Goal: Information Seeking & Learning: Learn about a topic

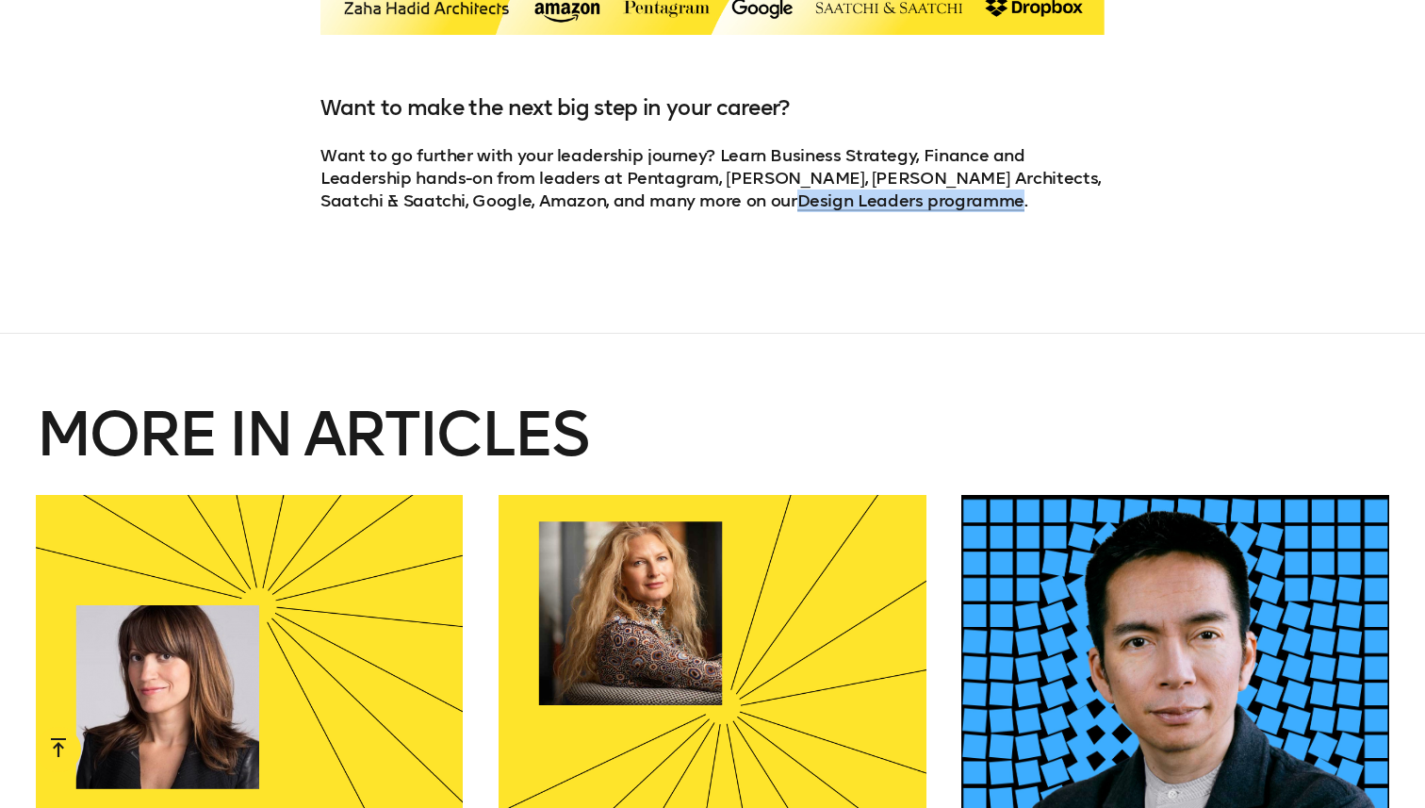
scroll to position [3311, 0]
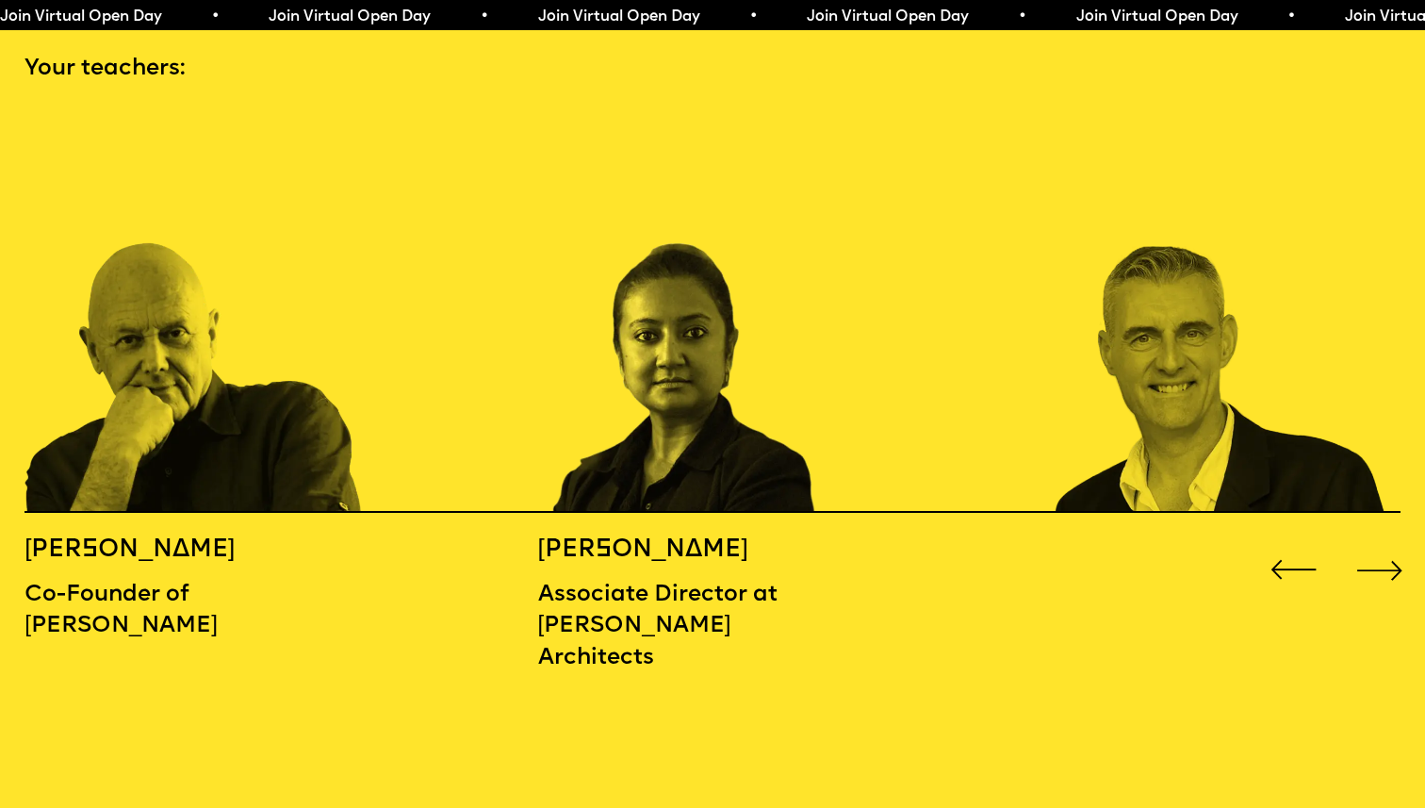
scroll to position [2157, 0]
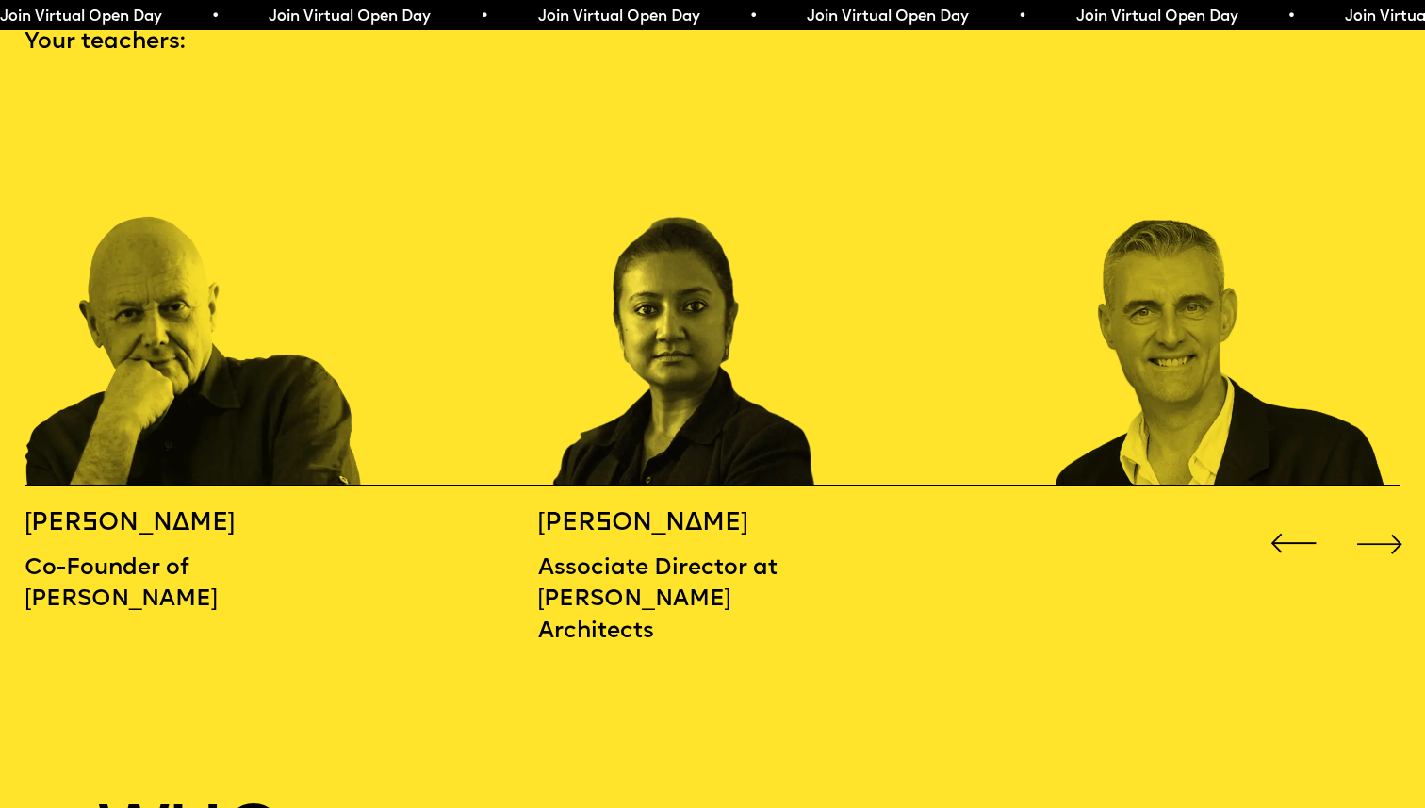
click at [1367, 517] on div "Next slide" at bounding box center [1379, 543] width 57 height 57
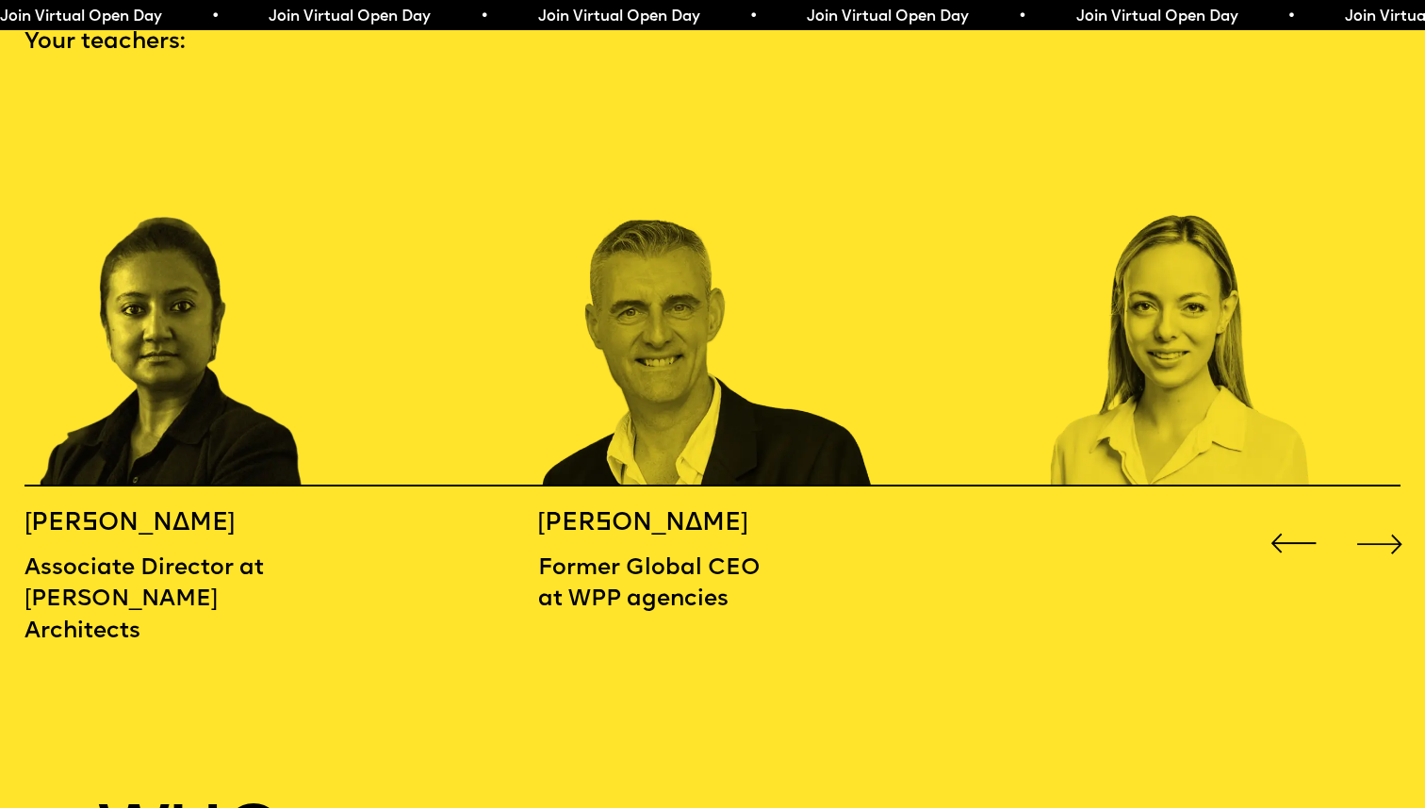
click at [1368, 519] on div "Next slide" at bounding box center [1379, 543] width 57 height 57
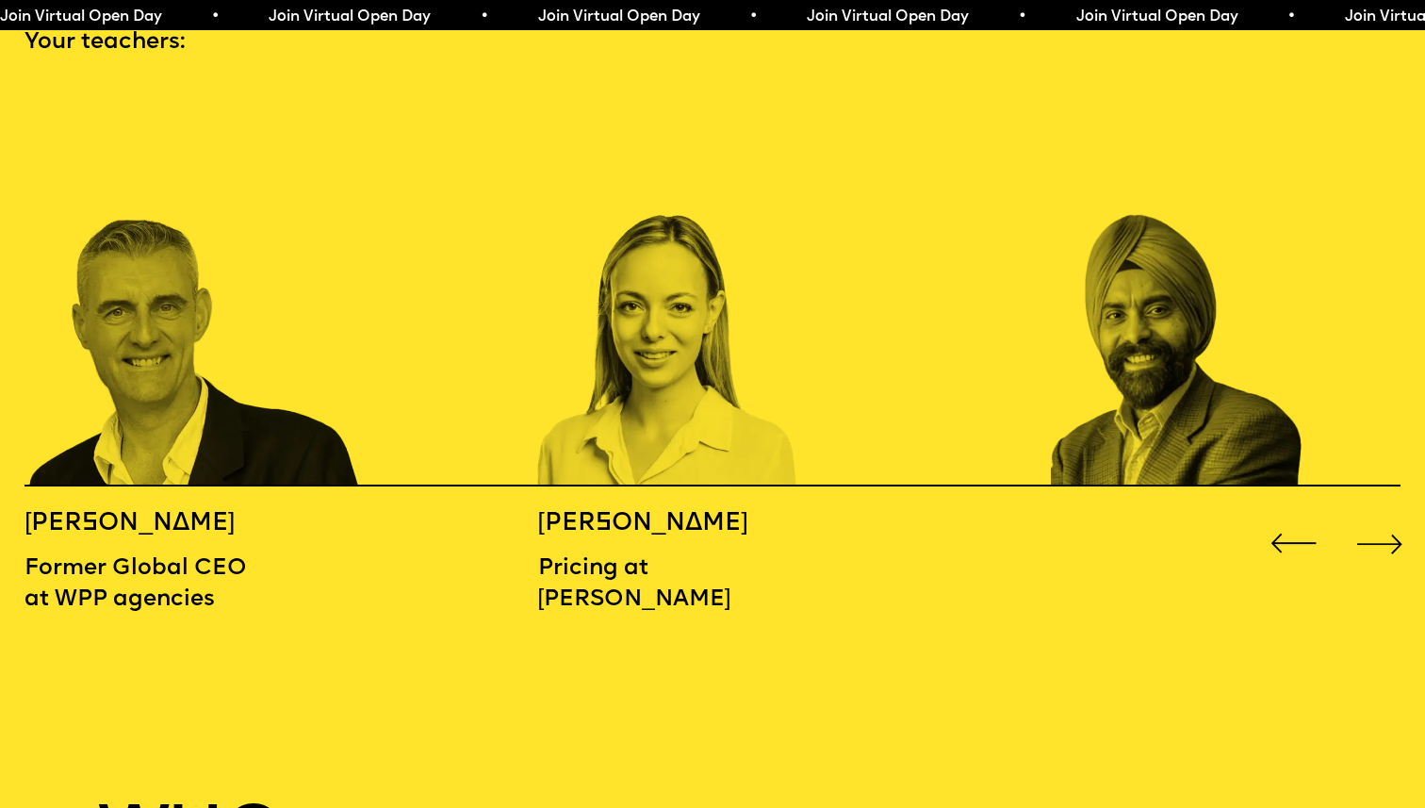
click at [1368, 520] on div "Next slide" at bounding box center [1379, 543] width 57 height 57
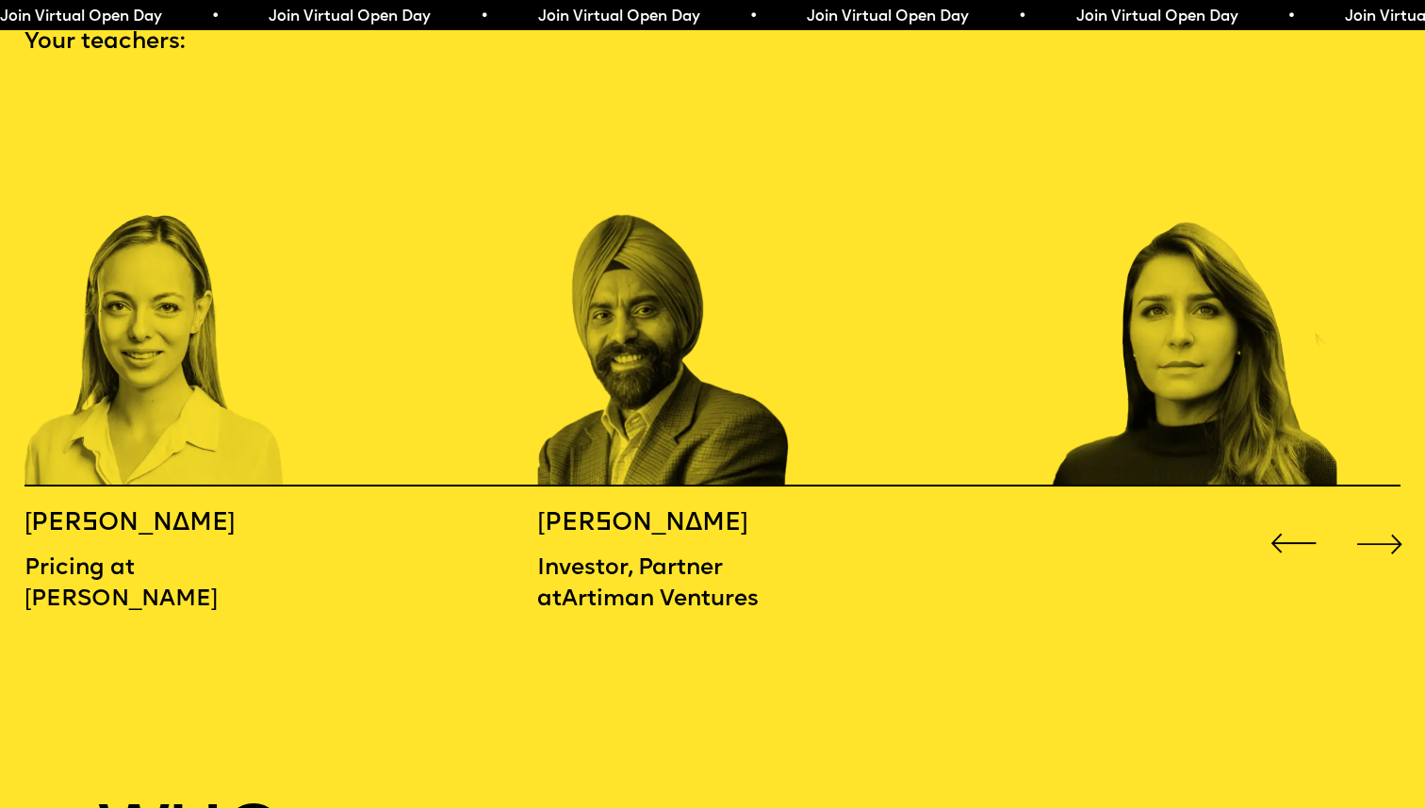
click at [1368, 520] on div "Next slide" at bounding box center [1379, 543] width 57 height 57
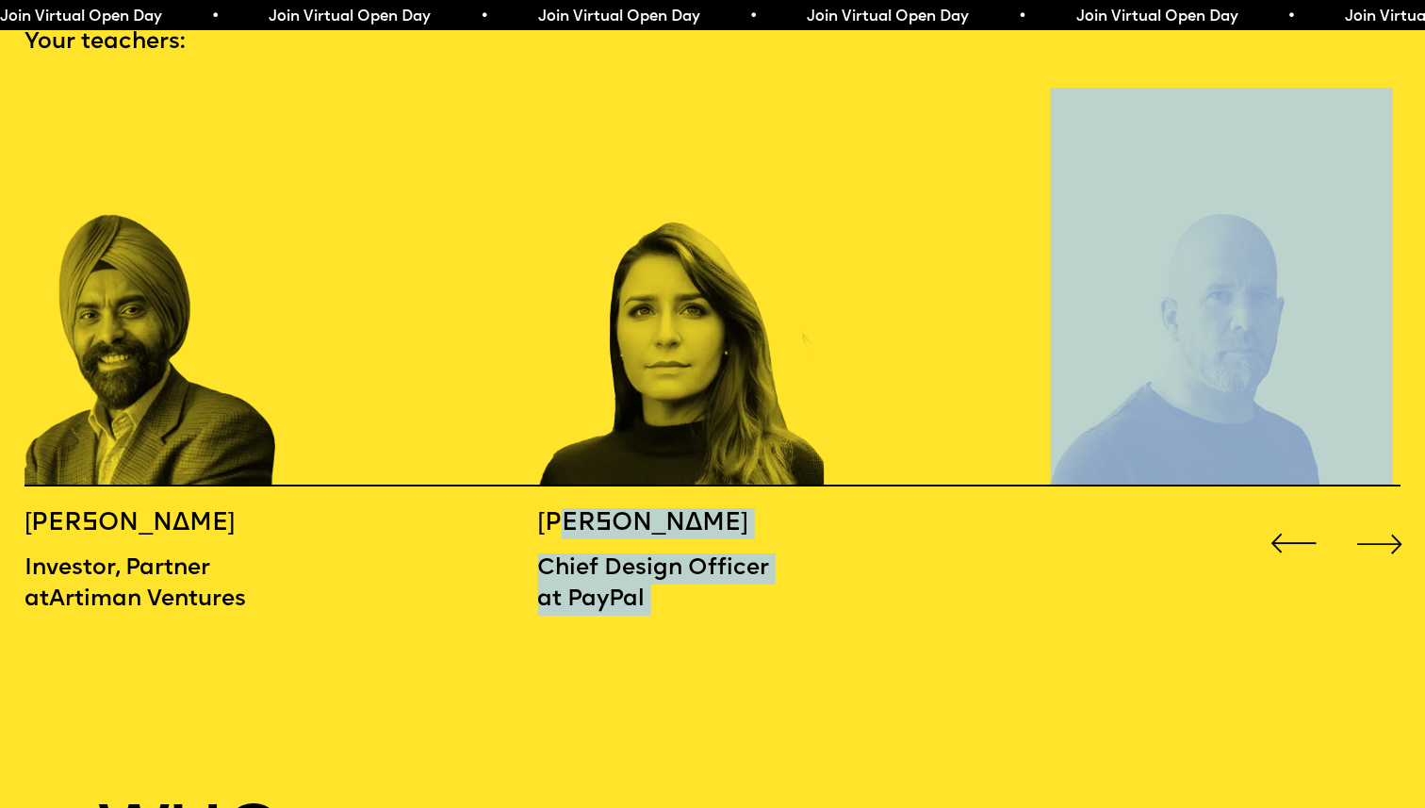
drag, startPoint x: 534, startPoint y: 499, endPoint x: 578, endPoint y: 499, distance: 43.4
click at [578, 499] on div "[PERSON_NAME] Co-Founder of [PERSON_NAME] [PERSON_NAME] Associate Director at […" at bounding box center [712, 373] width 1425 height 570
click at [605, 508] on h5 "[PERSON_NAME]" at bounding box center [666, 523] width 256 height 31
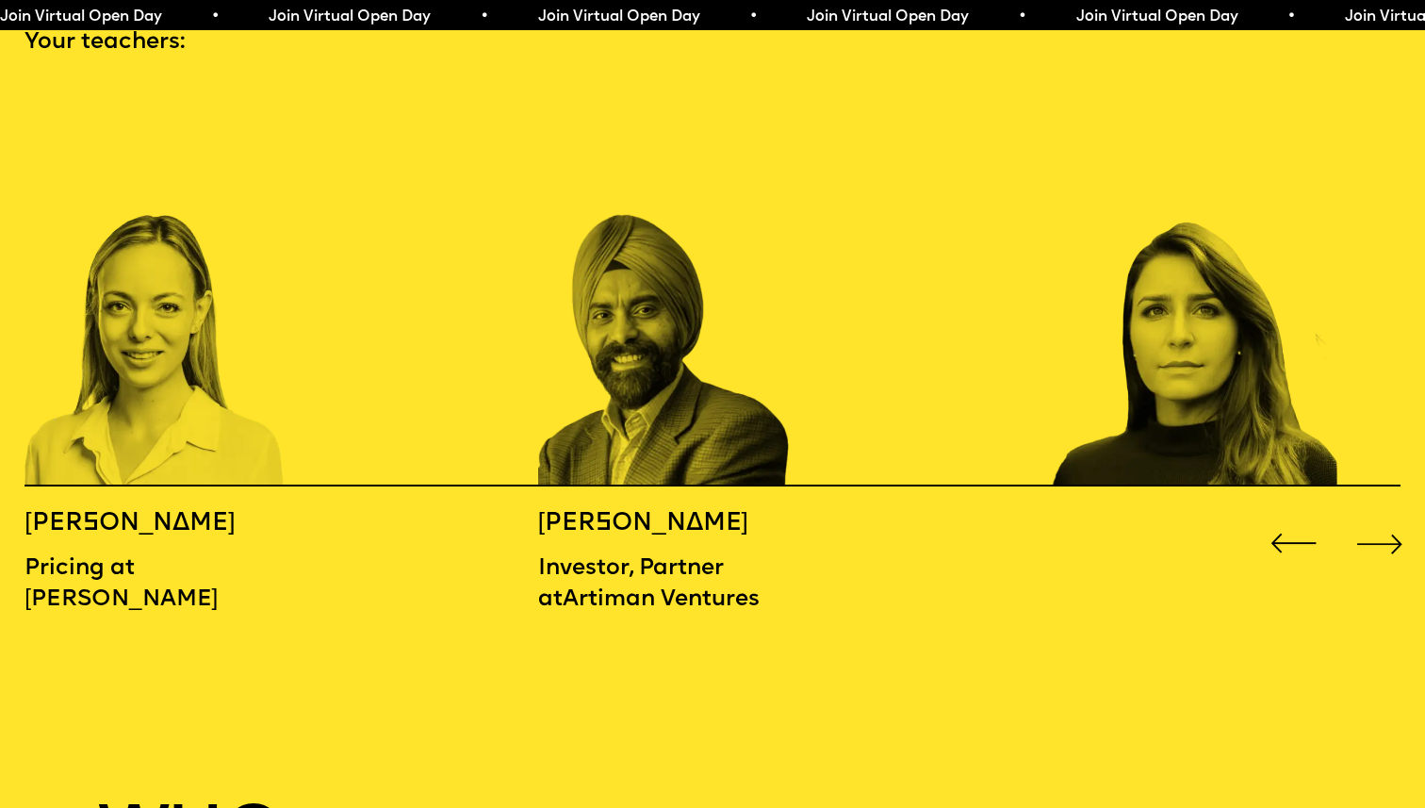
click at [1162, 358] on img "6 / 16" at bounding box center [1222, 287] width 342 height 399
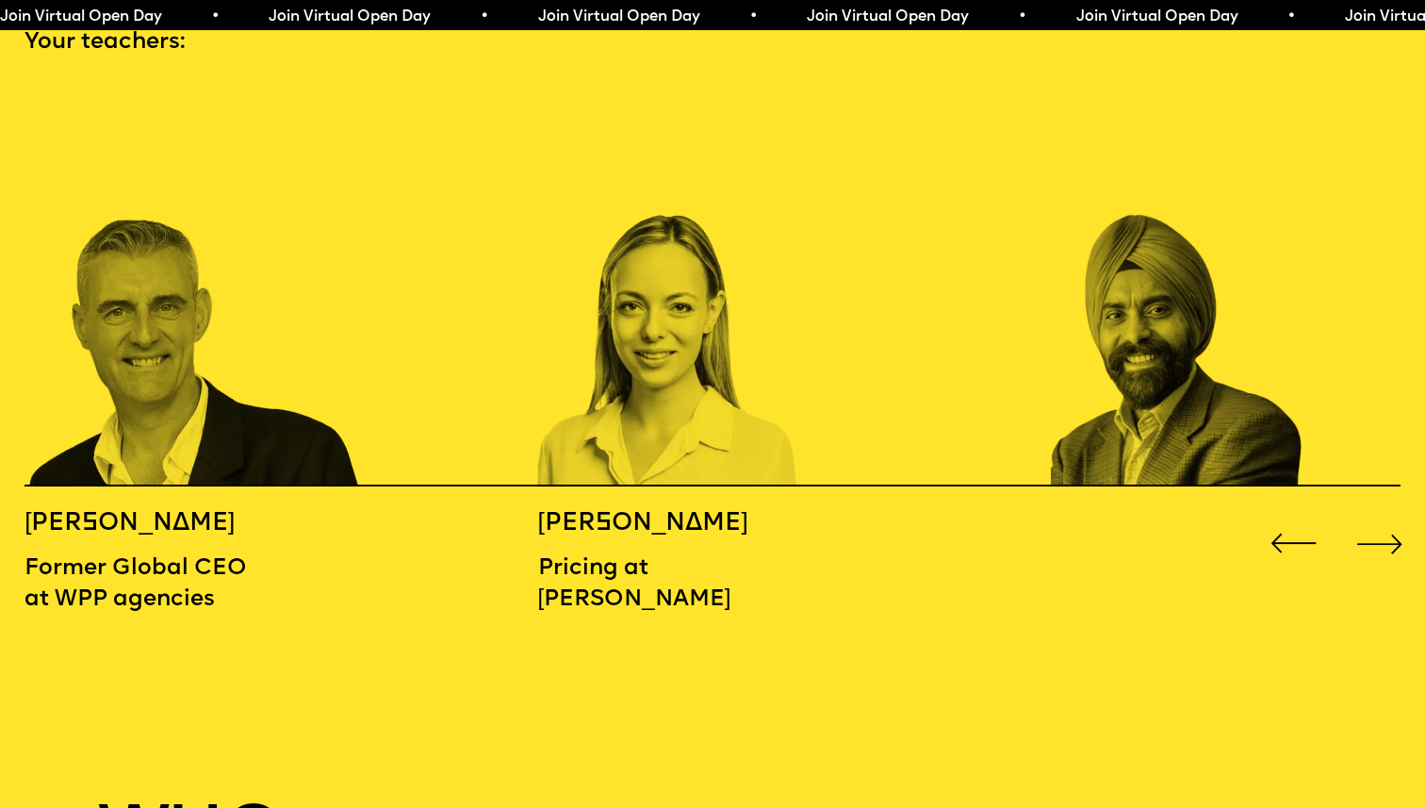
click at [1367, 515] on div "Next slide" at bounding box center [1379, 543] width 57 height 57
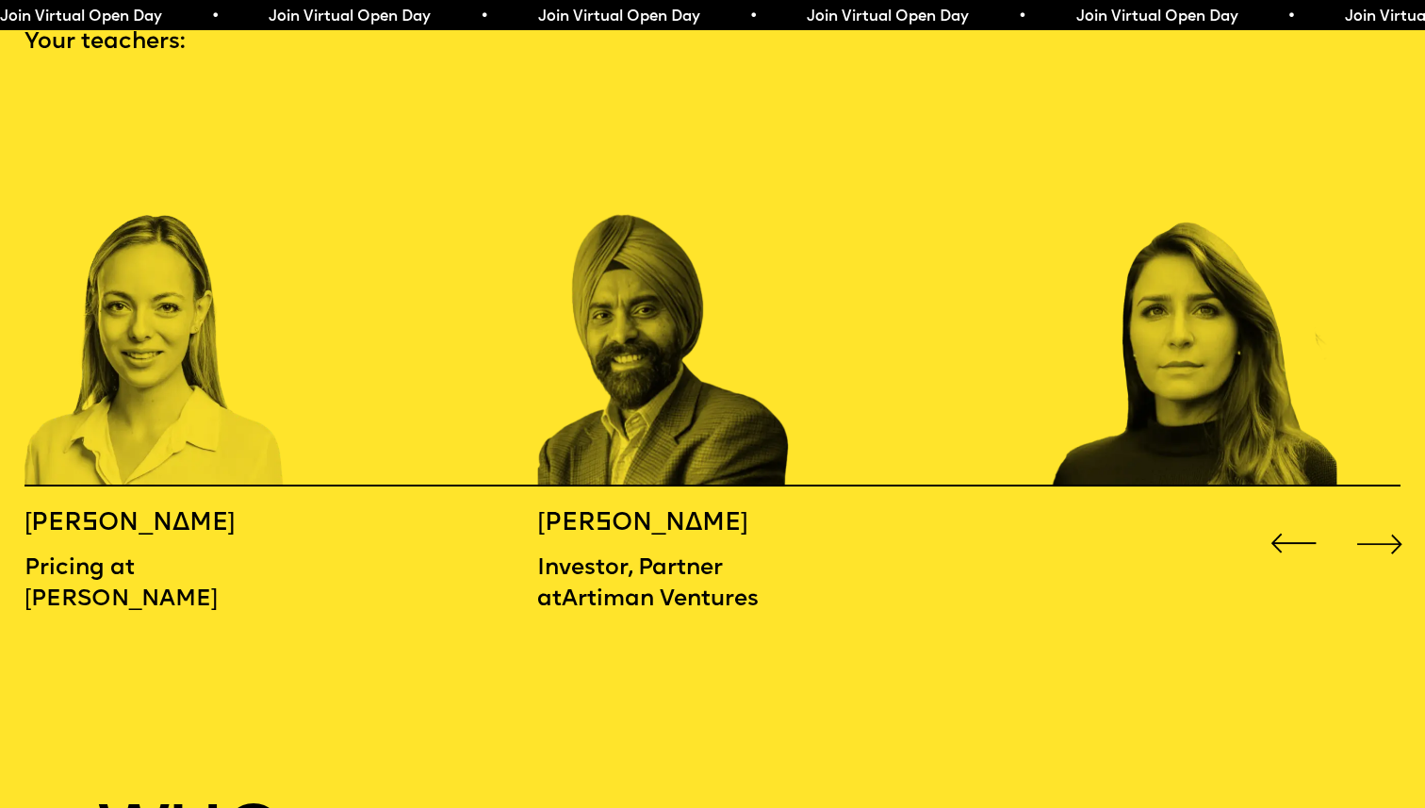
click at [1367, 515] on div "Next slide" at bounding box center [1379, 543] width 57 height 57
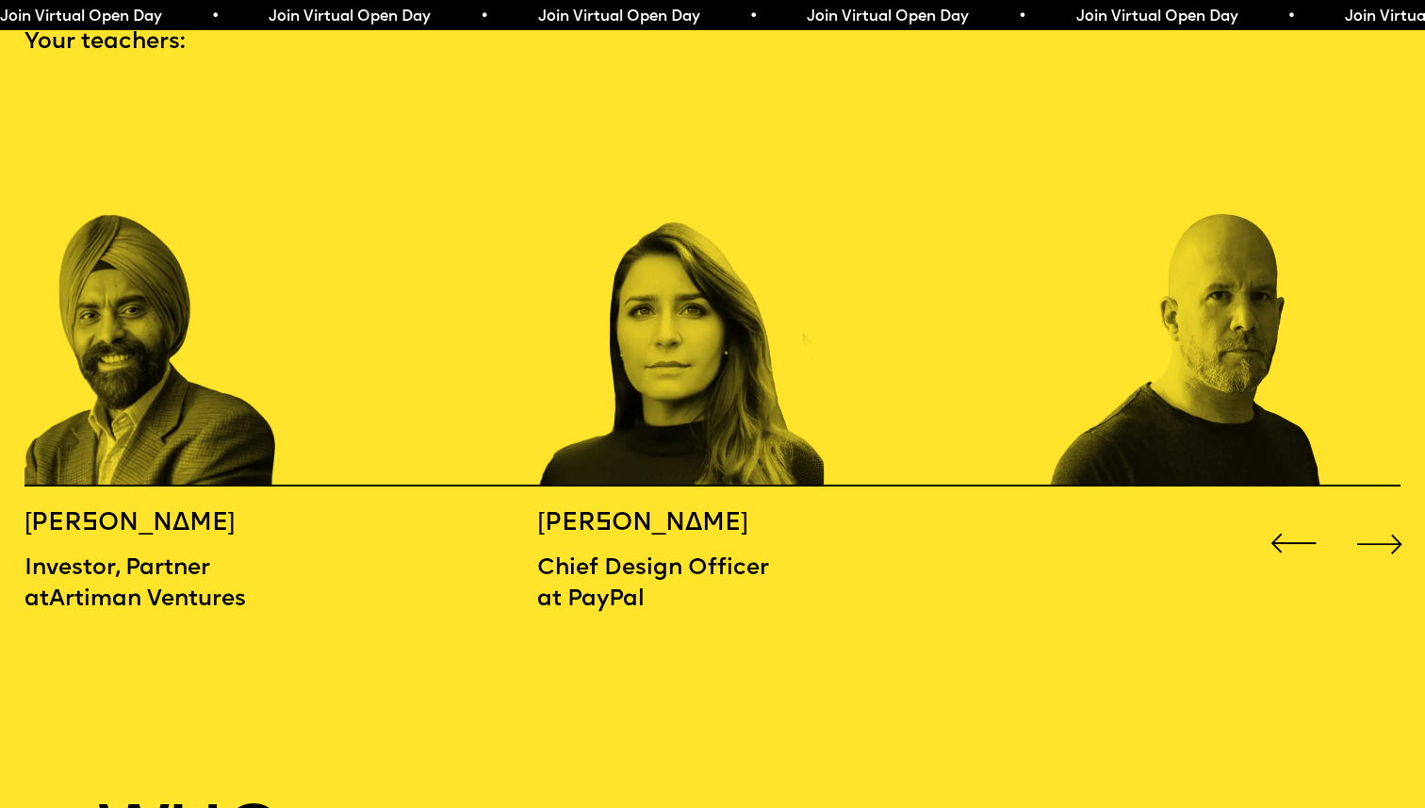
drag, startPoint x: 660, startPoint y: 589, endPoint x: 533, endPoint y: 492, distance: 159.3
click at [533, 492] on div "[PERSON_NAME] Co-Founder of [PERSON_NAME] [PERSON_NAME] Associate Director at […" at bounding box center [712, 373] width 1425 height 570
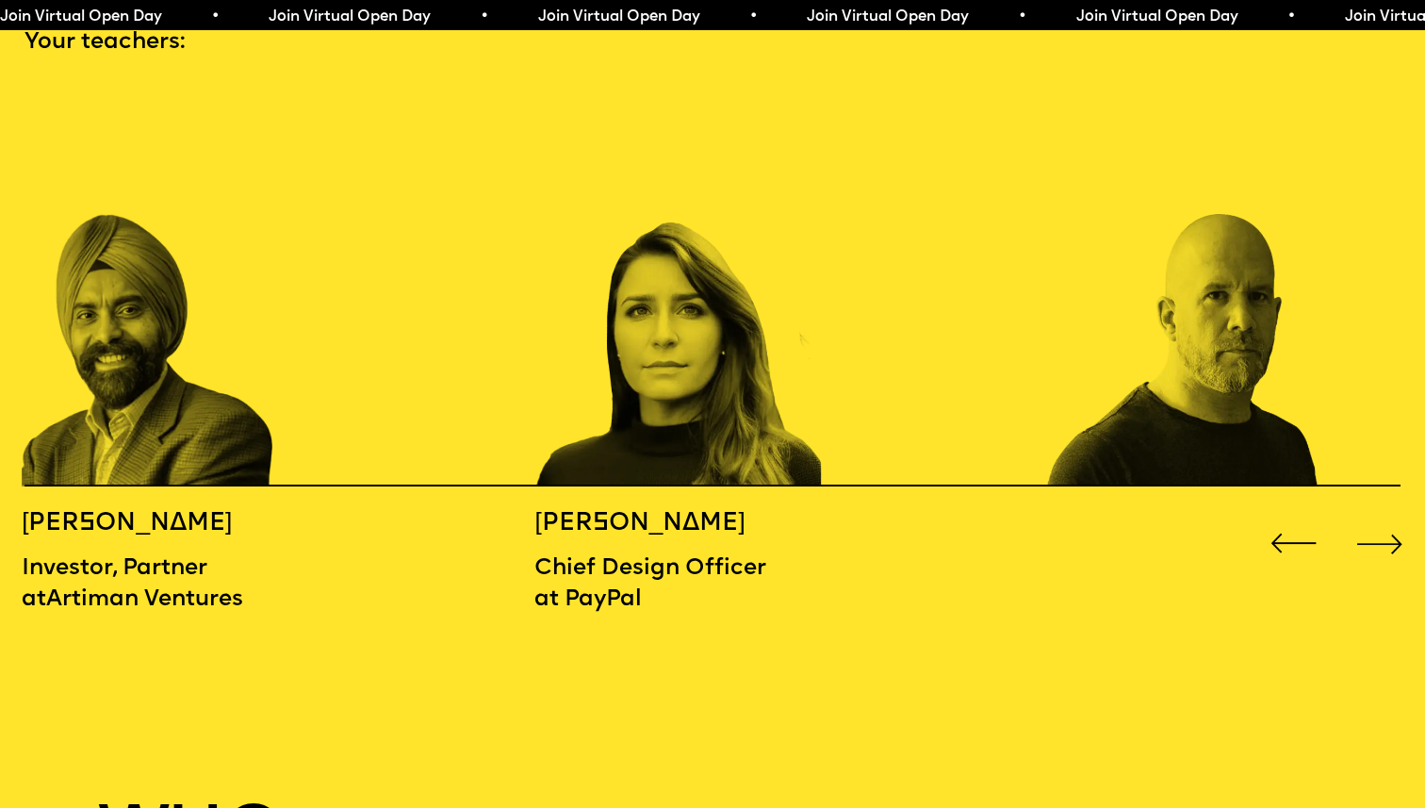
click at [536, 508] on h5 "[PERSON_NAME]" at bounding box center [662, 523] width 256 height 31
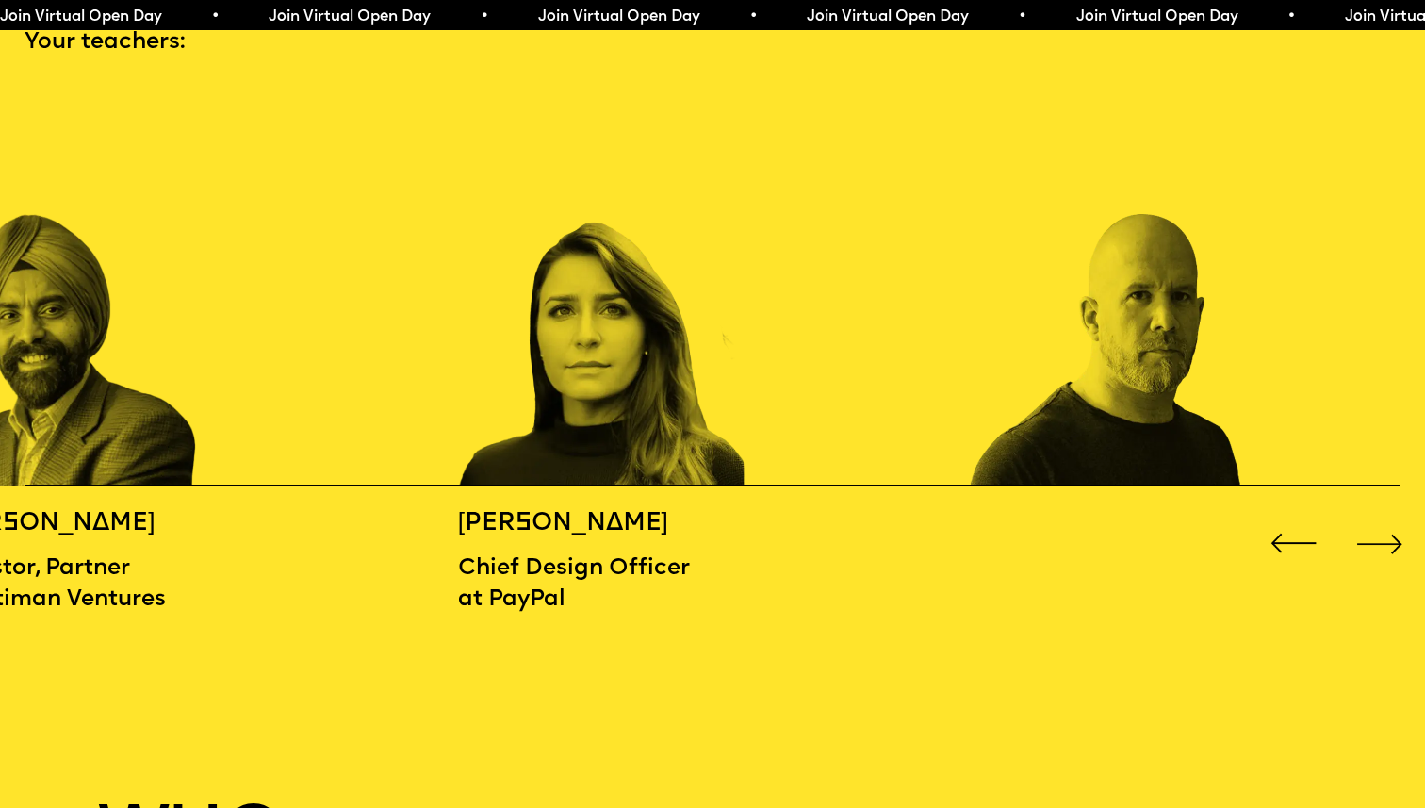
click at [557, 509] on div "[PERSON_NAME] Chief Design Officer at PayPal" at bounding box center [586, 562] width 256 height 108
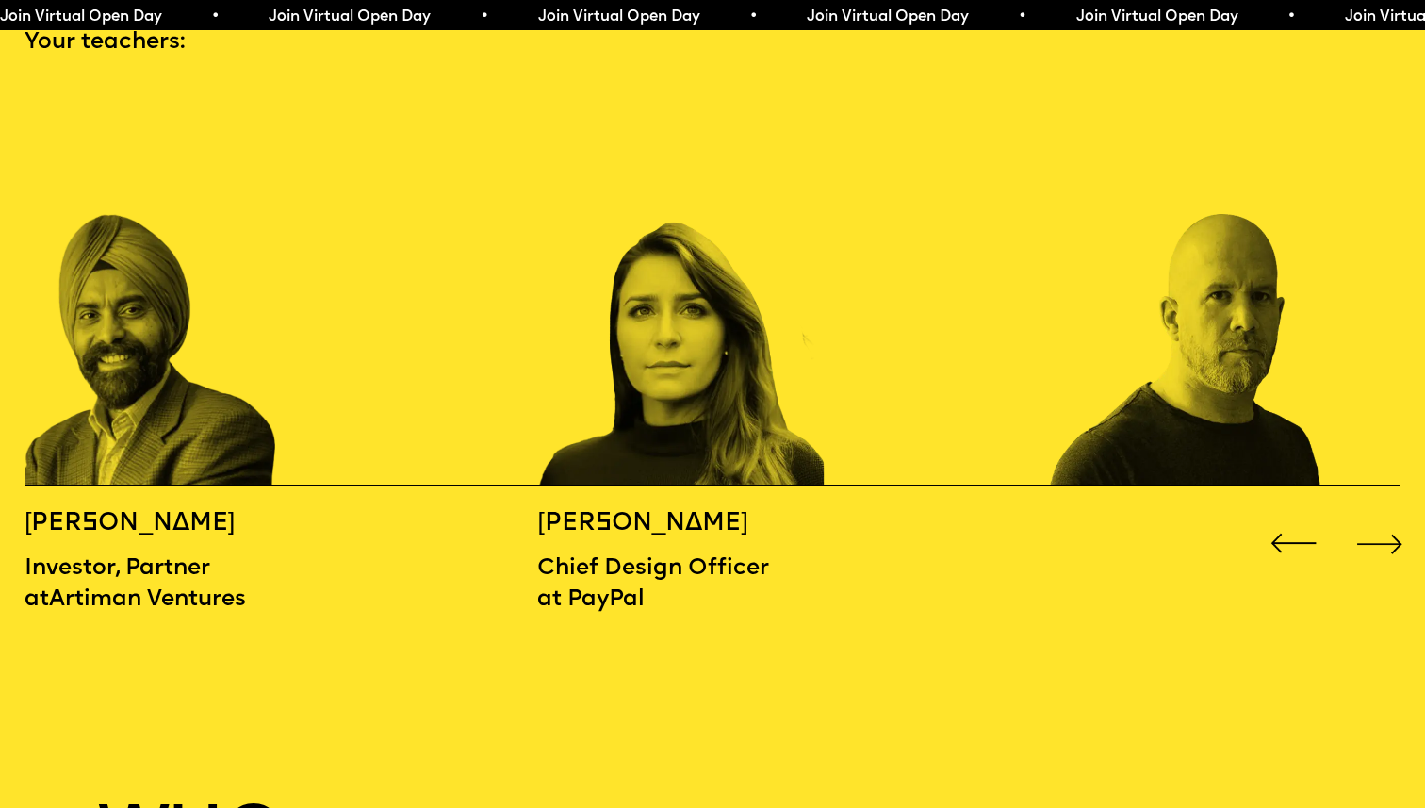
click at [569, 508] on div "[PERSON_NAME] Chief Design Officer at PayPal" at bounding box center [665, 562] width 256 height 108
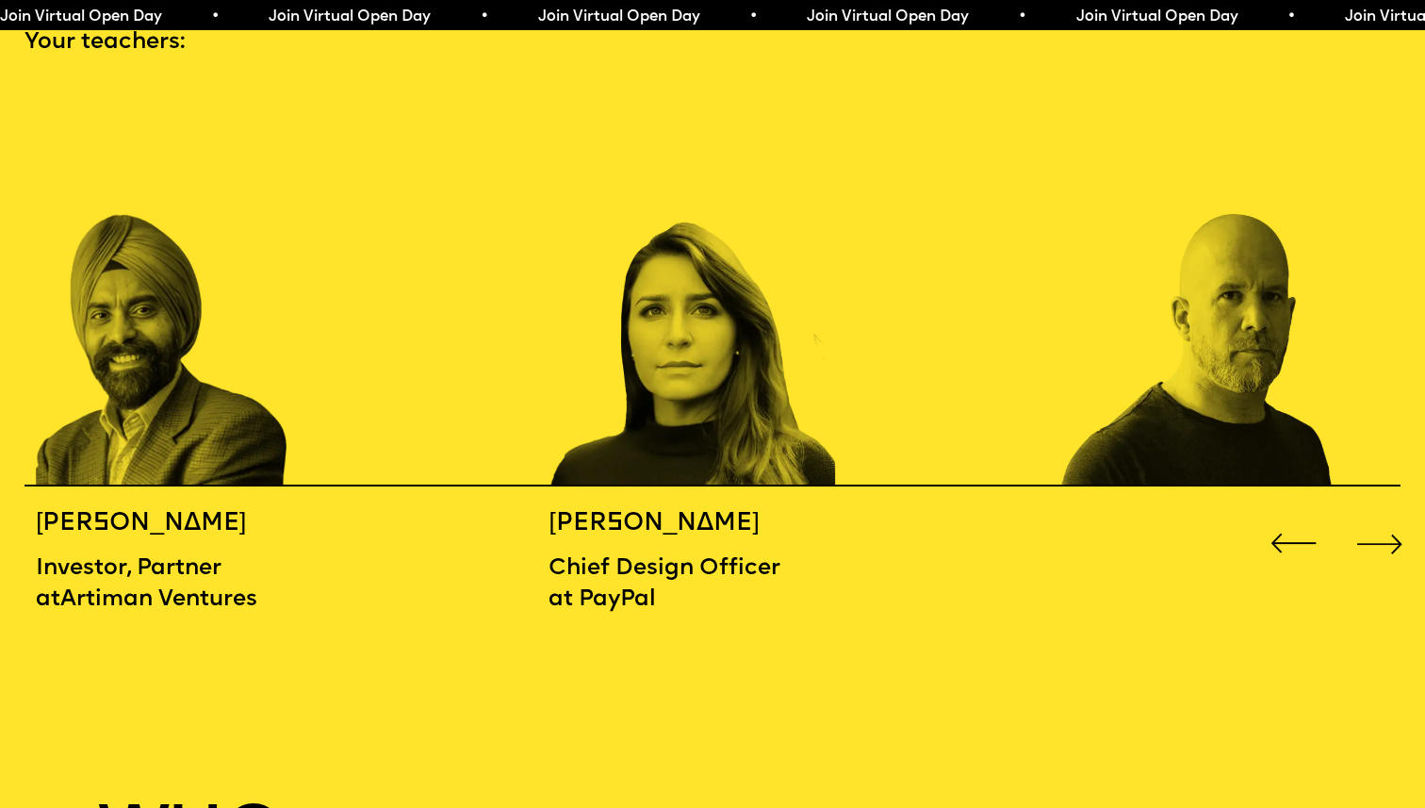
click at [575, 508] on h5 "[PERSON_NAME]" at bounding box center [676, 523] width 256 height 31
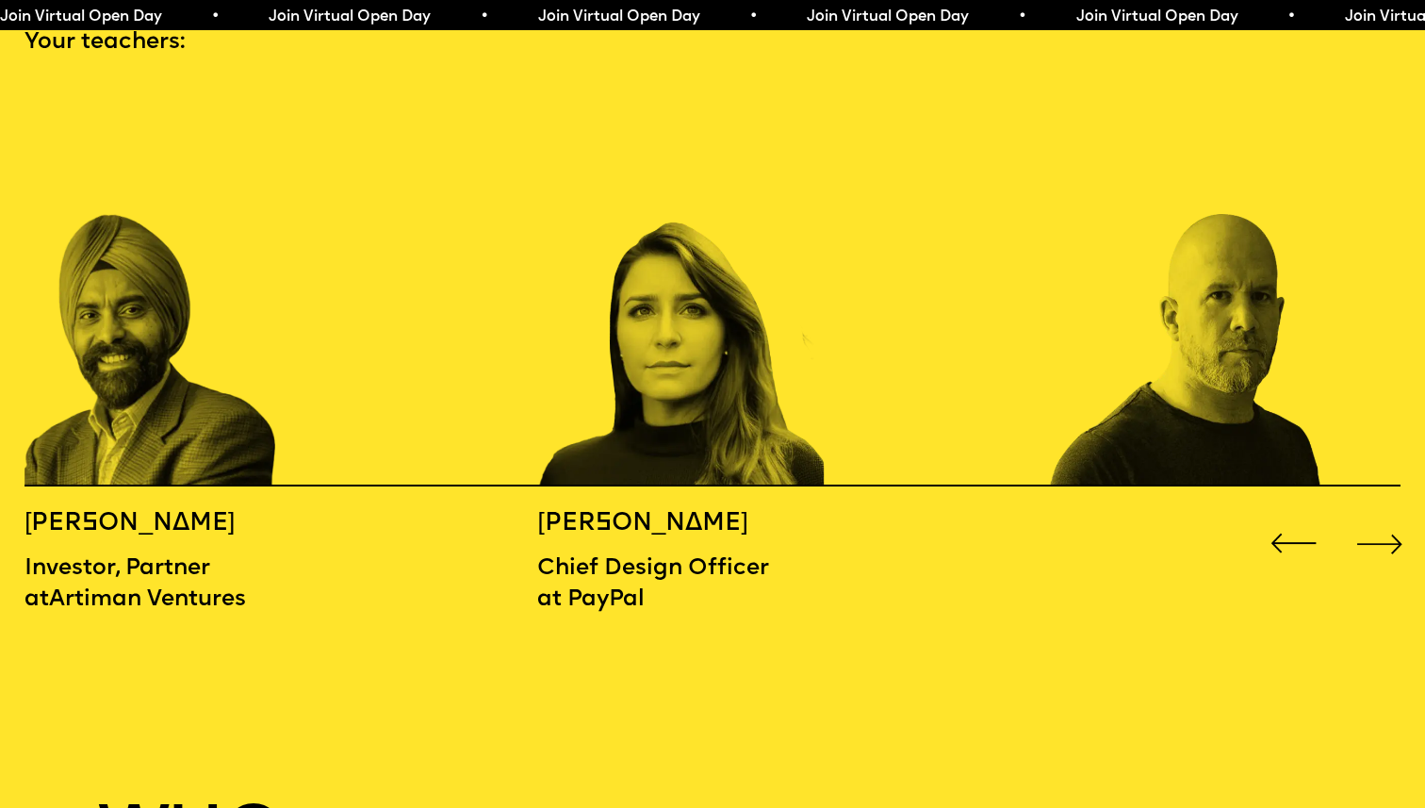
click at [644, 508] on h5 "[PERSON_NAME]" at bounding box center [665, 523] width 256 height 31
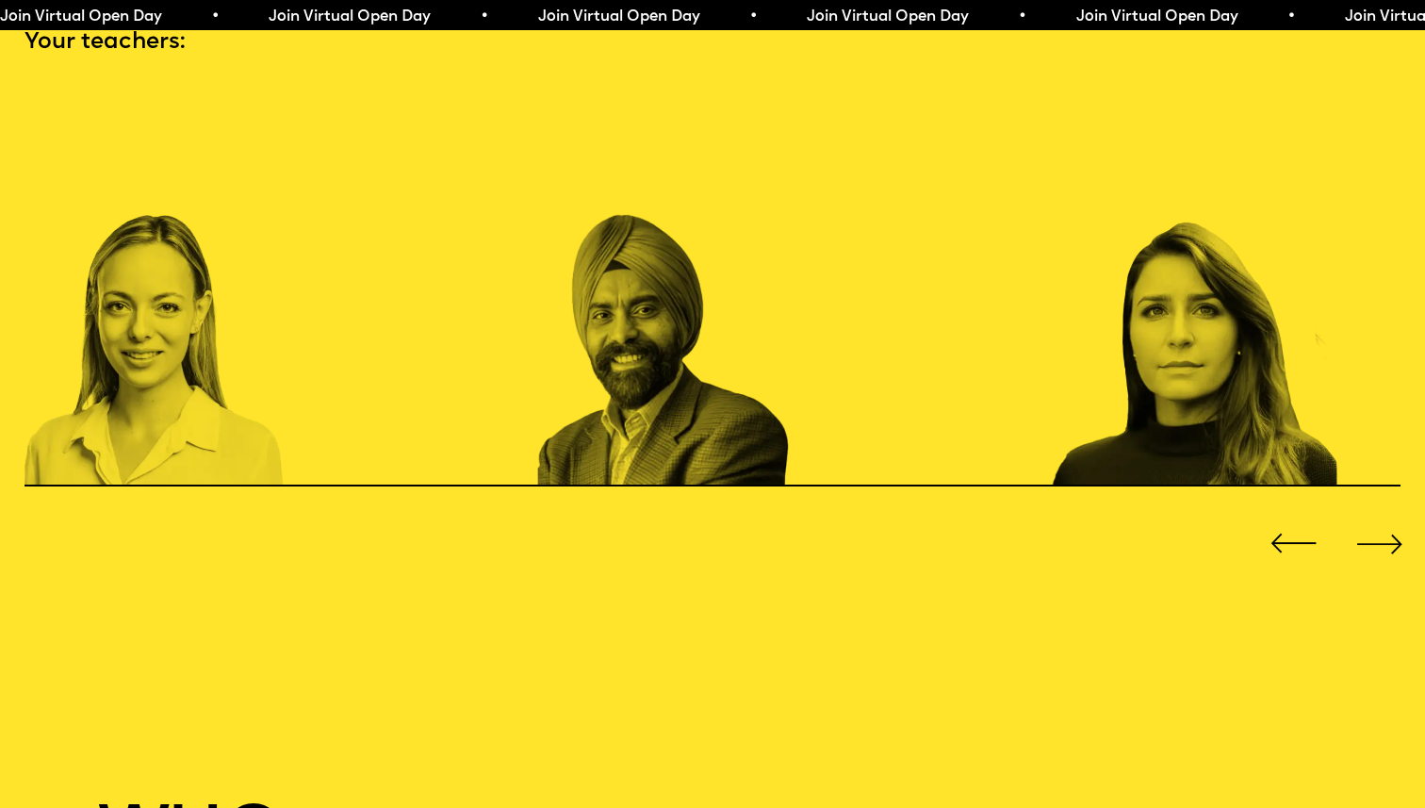
click at [644, 480] on div "[PERSON_NAME] Co-Founder of [PERSON_NAME] [PERSON_NAME] Associate Director at […" at bounding box center [712, 373] width 1425 height 570
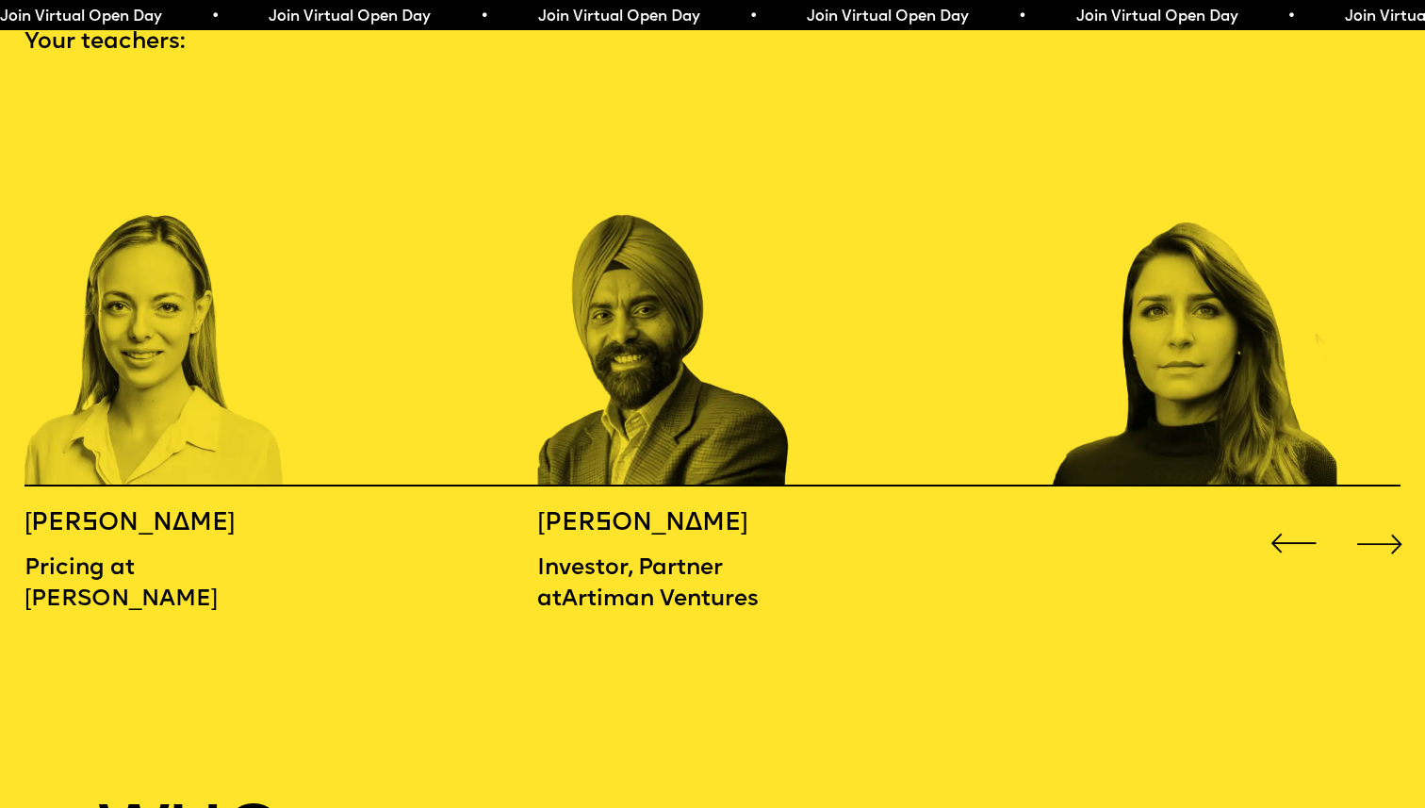
click at [1107, 407] on img "6 / 16" at bounding box center [1222, 287] width 342 height 399
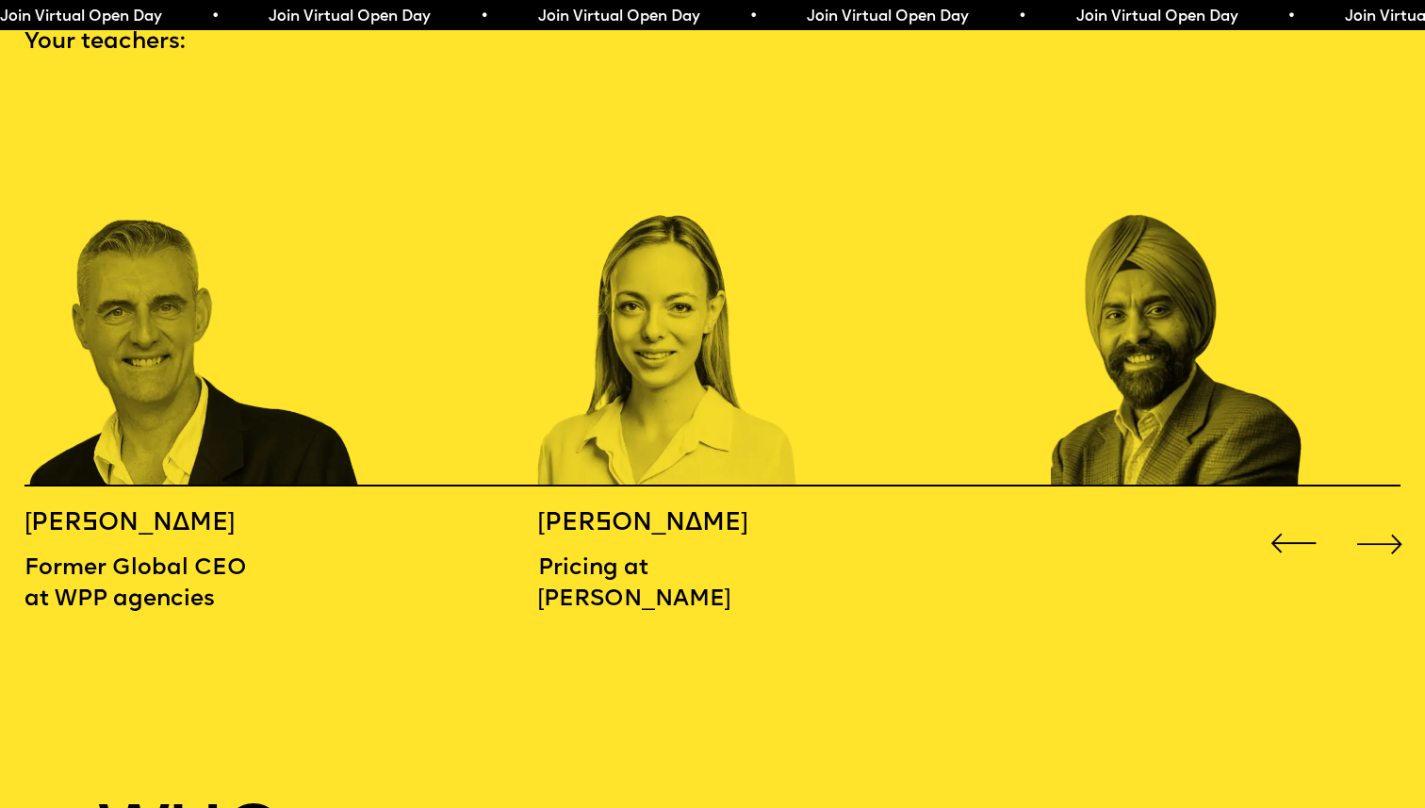
click at [1390, 515] on div "Next slide" at bounding box center [1379, 543] width 57 height 57
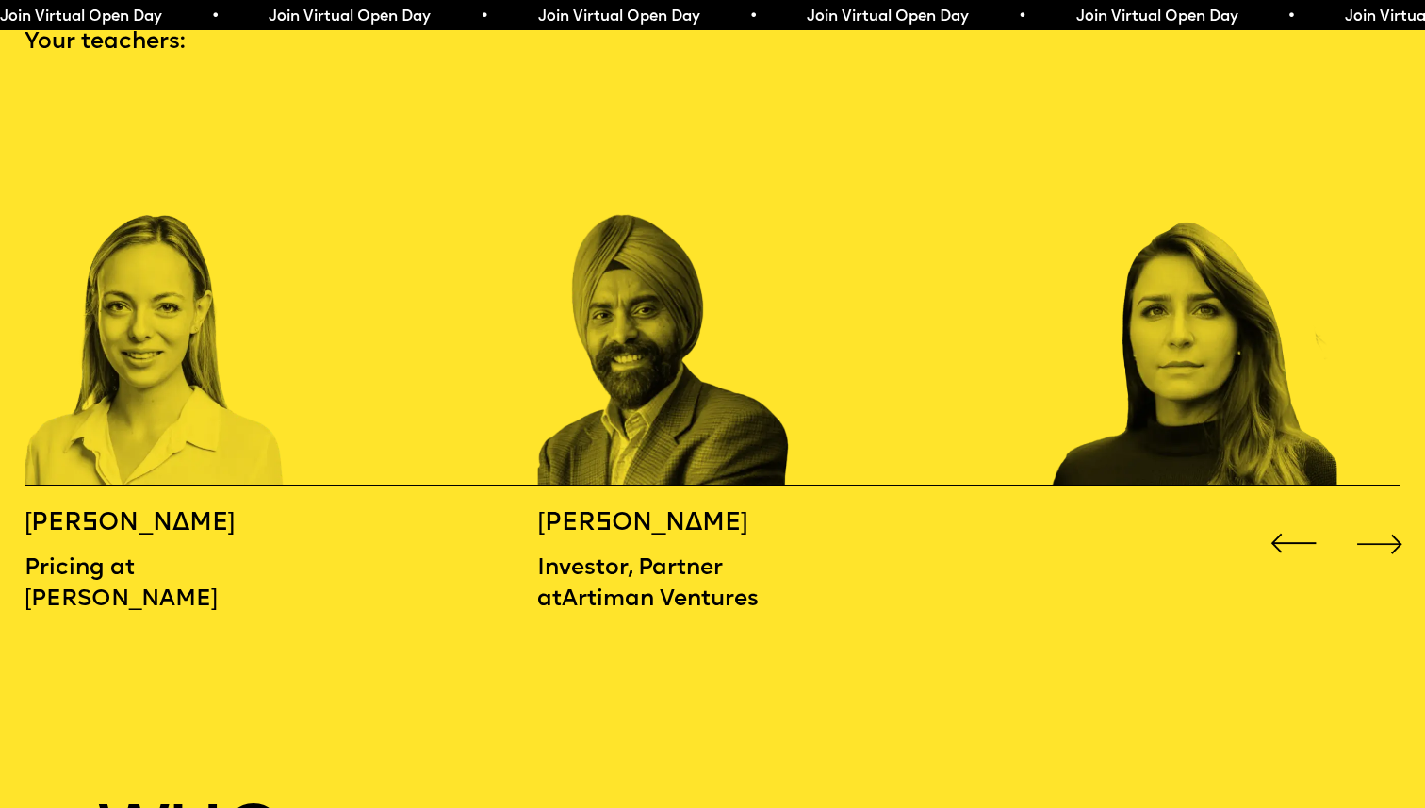
click at [1390, 515] on div "Next slide" at bounding box center [1379, 543] width 57 height 57
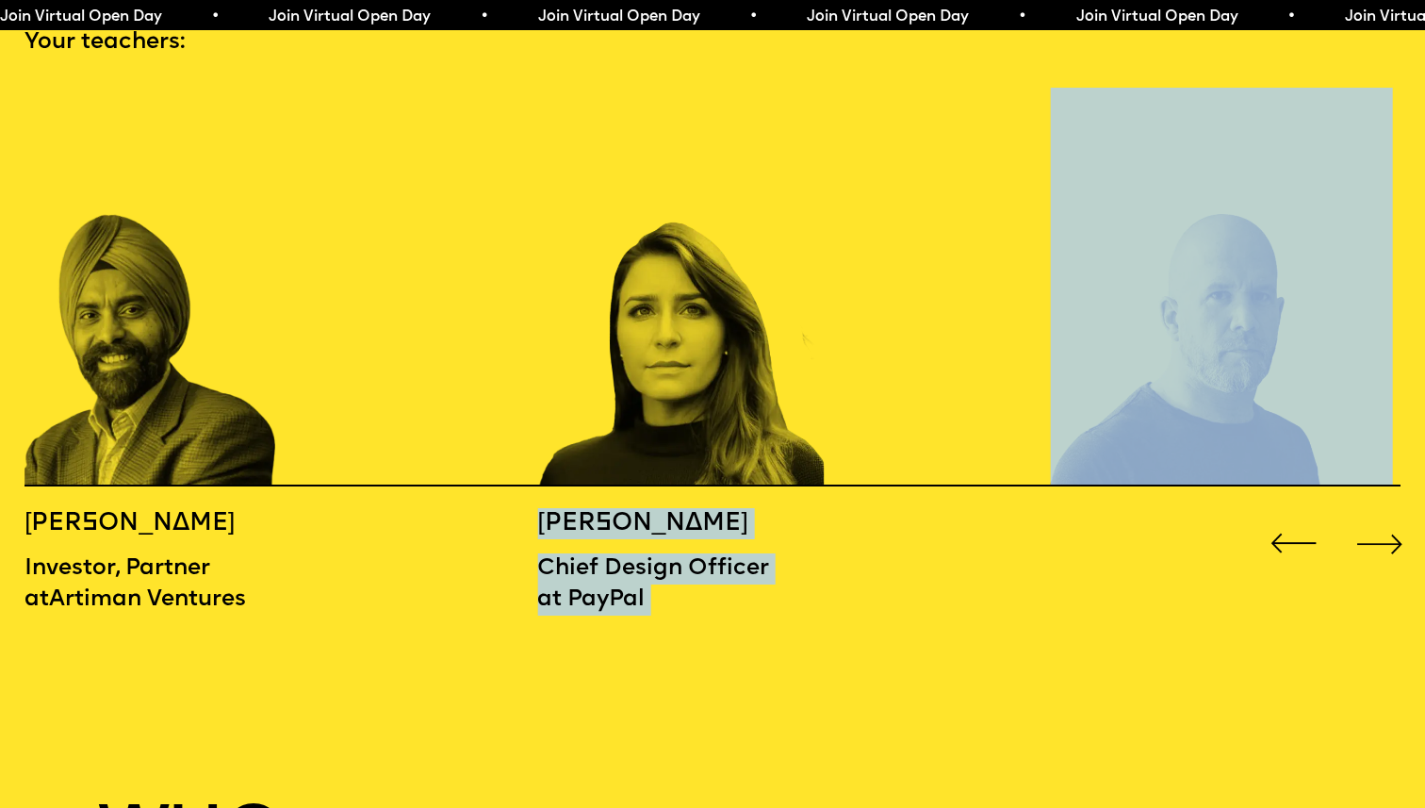
drag, startPoint x: 724, startPoint y: 611, endPoint x: 540, endPoint y: 495, distance: 217.3
click at [540, 495] on div "[PERSON_NAME] Co-Founder of [PERSON_NAME] [PERSON_NAME] Associate Director at […" at bounding box center [712, 373] width 1425 height 570
